Goal: Task Accomplishment & Management: Complete application form

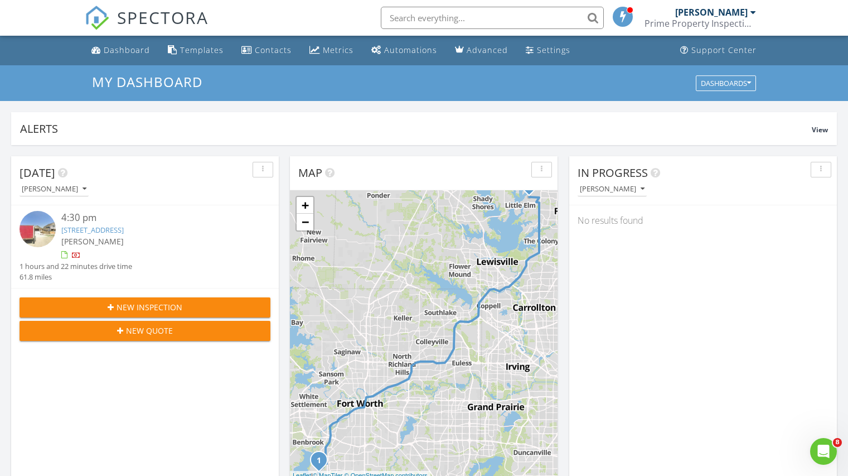
click at [135, 307] on span "New Inspection" at bounding box center [150, 307] width 66 height 12
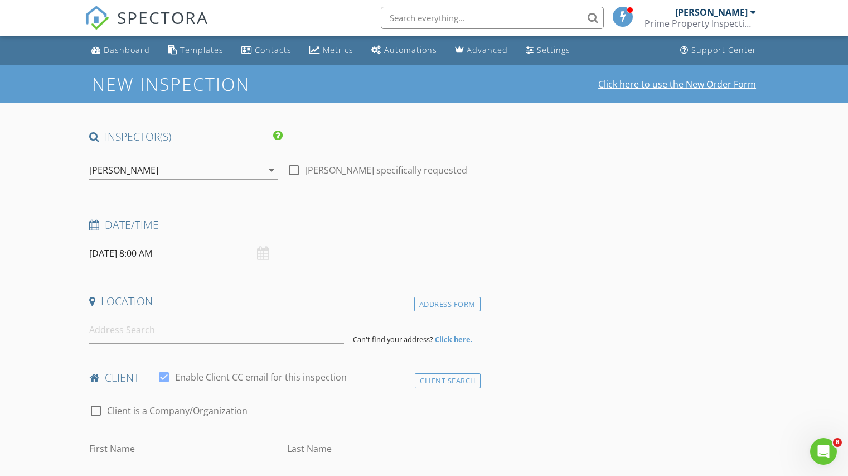
click at [627, 88] on link "Click here to use the New Order Form" at bounding box center [677, 84] width 158 height 9
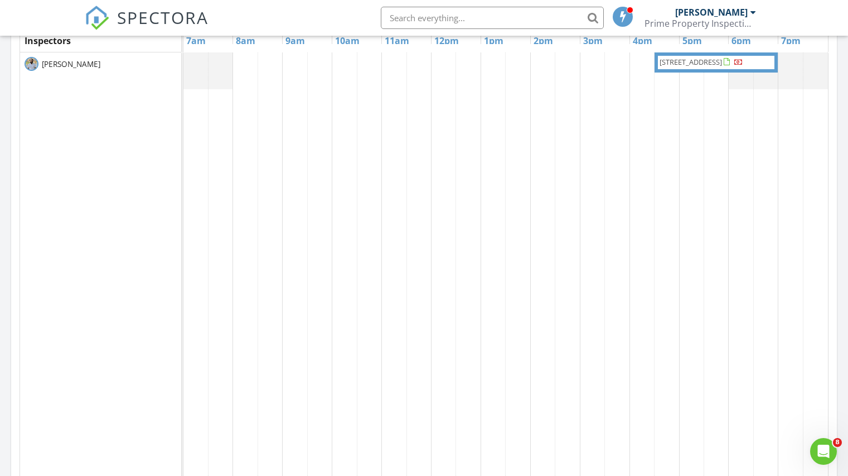
scroll to position [390, 0]
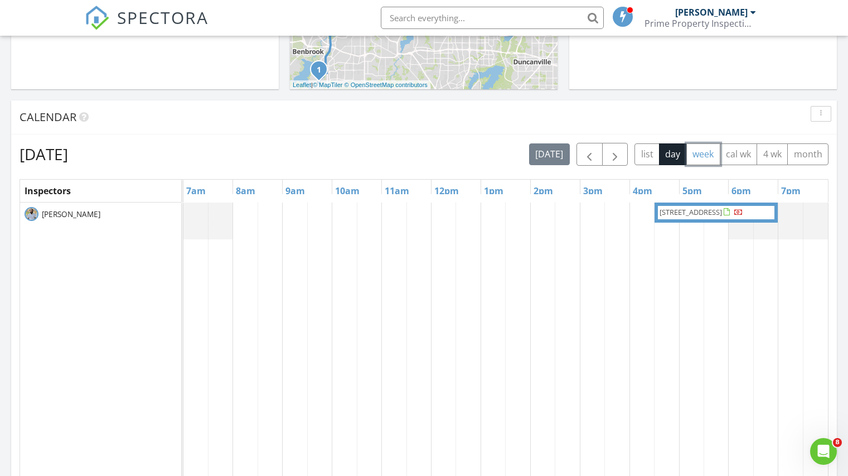
click at [699, 150] on button "week" at bounding box center [703, 154] width 34 height 22
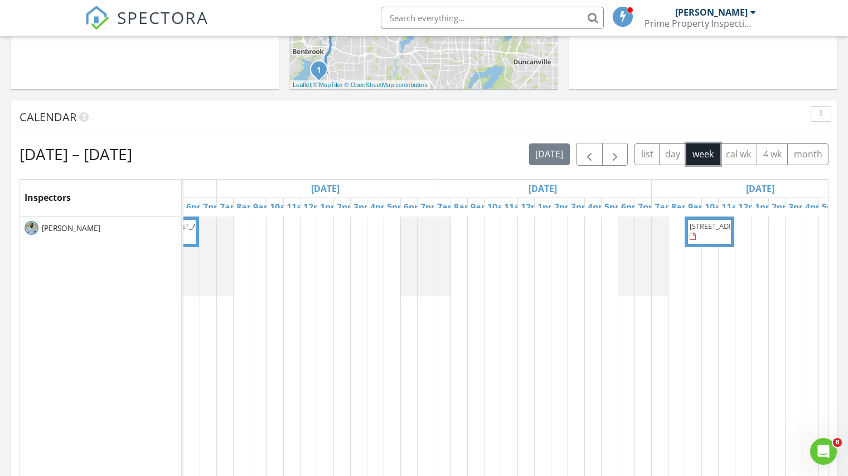
click at [696, 226] on span "611 Yarrow Cir, Dallas 75217" at bounding box center [721, 226] width 62 height 10
